Goal: Information Seeking & Learning: Learn about a topic

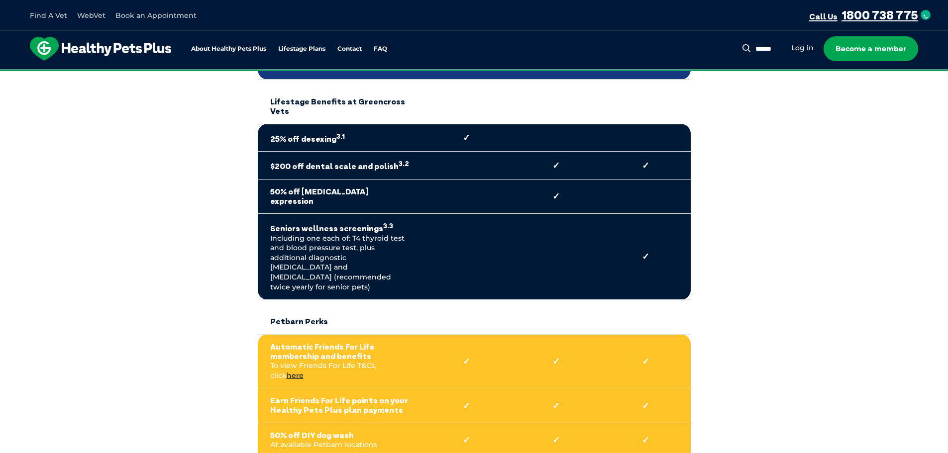
scroll to position [696, 0]
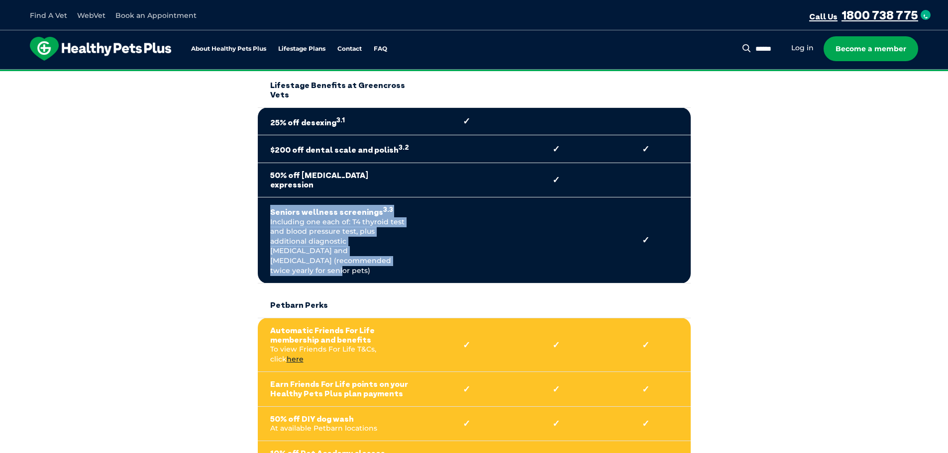
drag, startPoint x: 271, startPoint y: 181, endPoint x: 418, endPoint y: 236, distance: 157.1
click at [418, 236] on td "Seniors wellness screenings 3.3 Including one each of: T4 thyroid test and bloo…" at bounding box center [340, 240] width 164 height 86
click at [325, 236] on td "Seniors wellness screenings 3.3 Including one each of: T4 thyroid test and bloo…" at bounding box center [340, 240] width 164 height 86
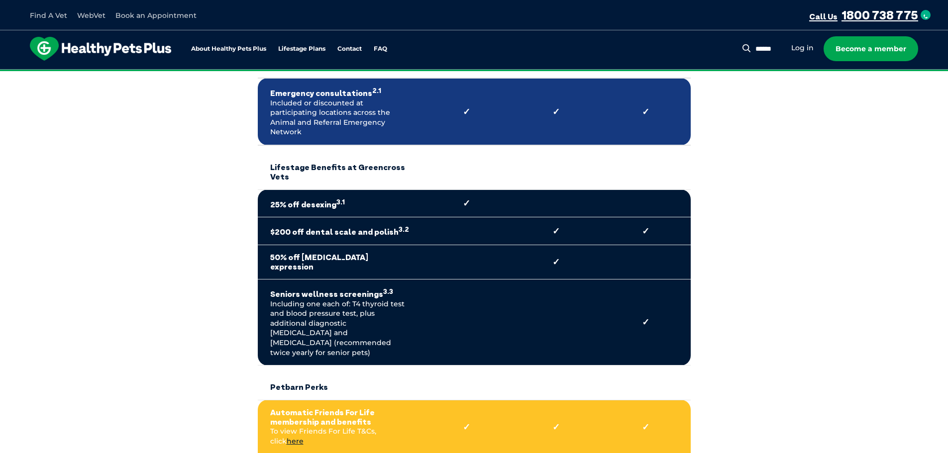
scroll to position [597, 0]
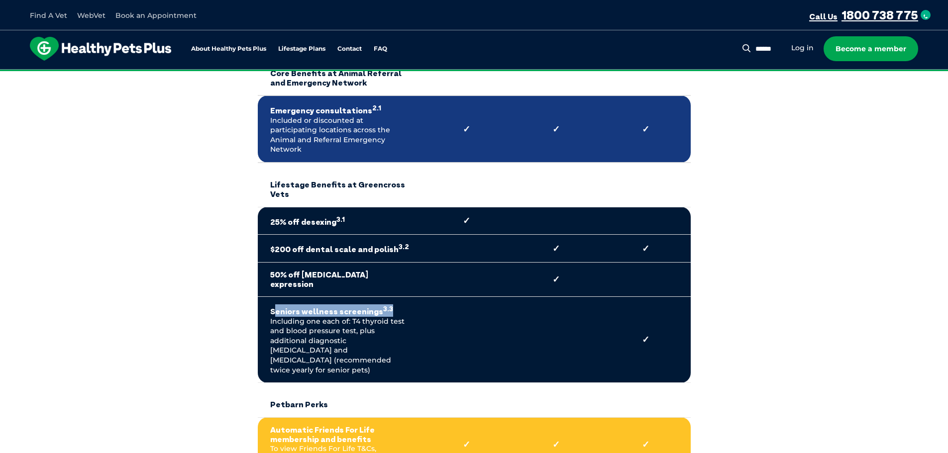
drag, startPoint x: 403, startPoint y: 281, endPoint x: 275, endPoint y: 280, distance: 127.8
click at [275, 304] on strong "Seniors wellness screenings 3.3" at bounding box center [339, 310] width 139 height 12
click at [288, 304] on strong "Seniors wellness screenings 3.3" at bounding box center [339, 310] width 139 height 12
drag, startPoint x: 267, startPoint y: 285, endPoint x: 395, endPoint y: 282, distance: 128.9
click at [395, 297] on td "Seniors wellness screenings 3.3 Including one each of: T4 thyroid test and bloo…" at bounding box center [340, 340] width 164 height 86
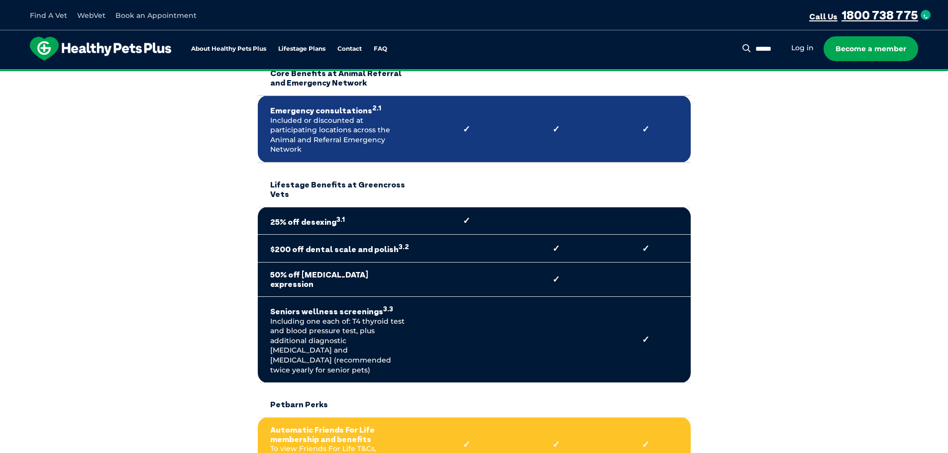
click at [388, 297] on td "Seniors wellness screenings 3.3 Including one each of: T4 thyroid test and bloo…" at bounding box center [340, 340] width 164 height 86
drag, startPoint x: 395, startPoint y: 282, endPoint x: 270, endPoint y: 284, distance: 125.4
click at [270, 304] on strong "Seniors wellness screenings 3.3" at bounding box center [339, 310] width 139 height 12
click at [279, 301] on td "Seniors wellness screenings 3.3 Including one each of: T4 thyroid test and bloo…" at bounding box center [340, 340] width 164 height 86
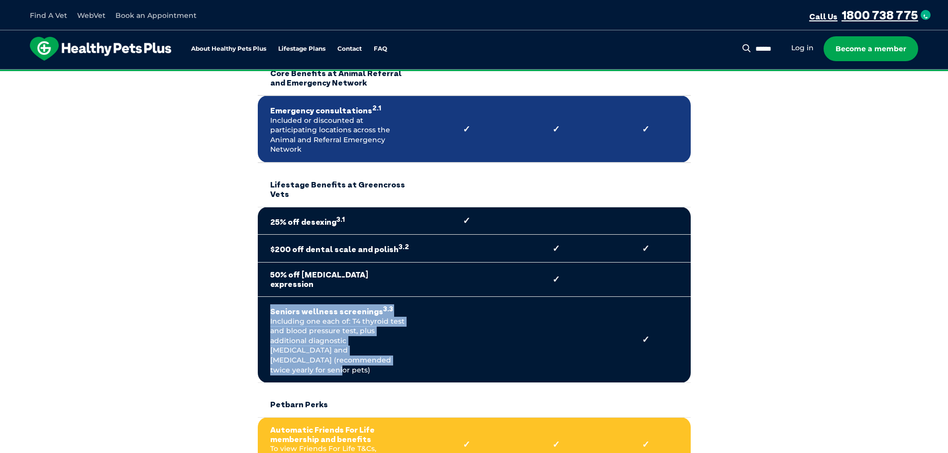
drag, startPoint x: 327, startPoint y: 332, endPoint x: 264, endPoint y: 274, distance: 85.6
click at [264, 297] on td "Seniors wellness screenings 3.3 Including one each of: T4 thyroid test and bloo…" at bounding box center [340, 340] width 164 height 86
click at [275, 297] on td "Seniors wellness screenings 3.3 Including one each of: T4 thyroid test and bloo…" at bounding box center [340, 340] width 164 height 86
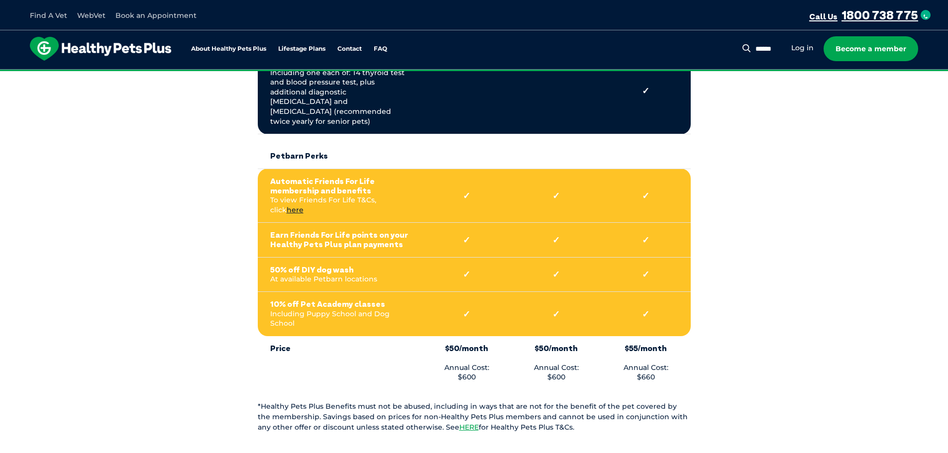
scroll to position [746, 0]
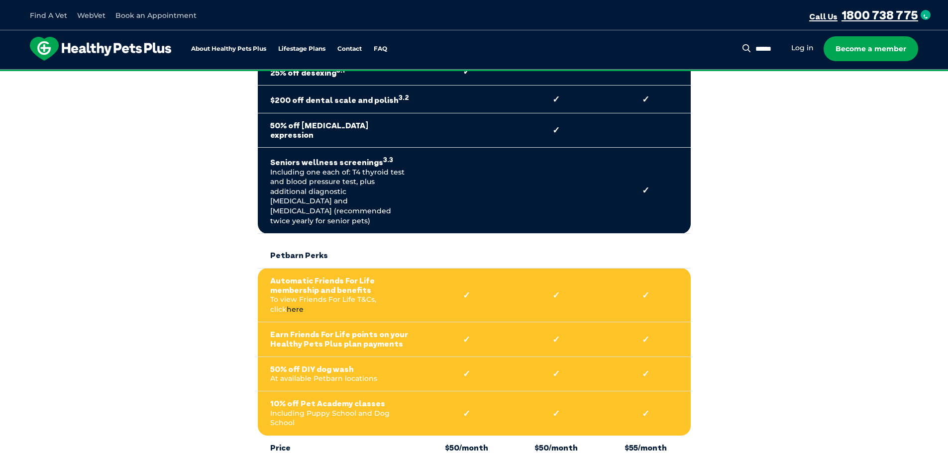
click at [303, 305] on link "here" at bounding box center [295, 309] width 17 height 9
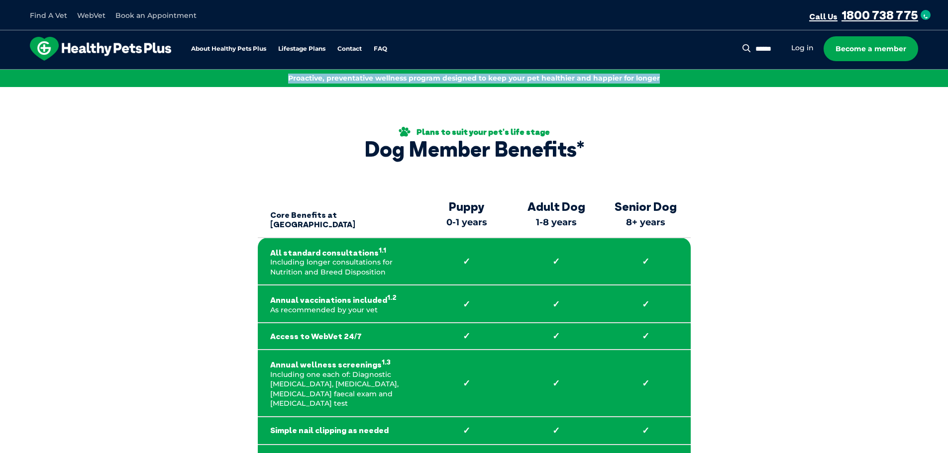
drag, startPoint x: 682, startPoint y: 82, endPoint x: 280, endPoint y: 74, distance: 402.0
click at [280, 74] on p "Proactive, preventative wellness program designed to keep your pet healthier an…" at bounding box center [474, 79] width 932 height 10
